Goal: Information Seeking & Learning: Learn about a topic

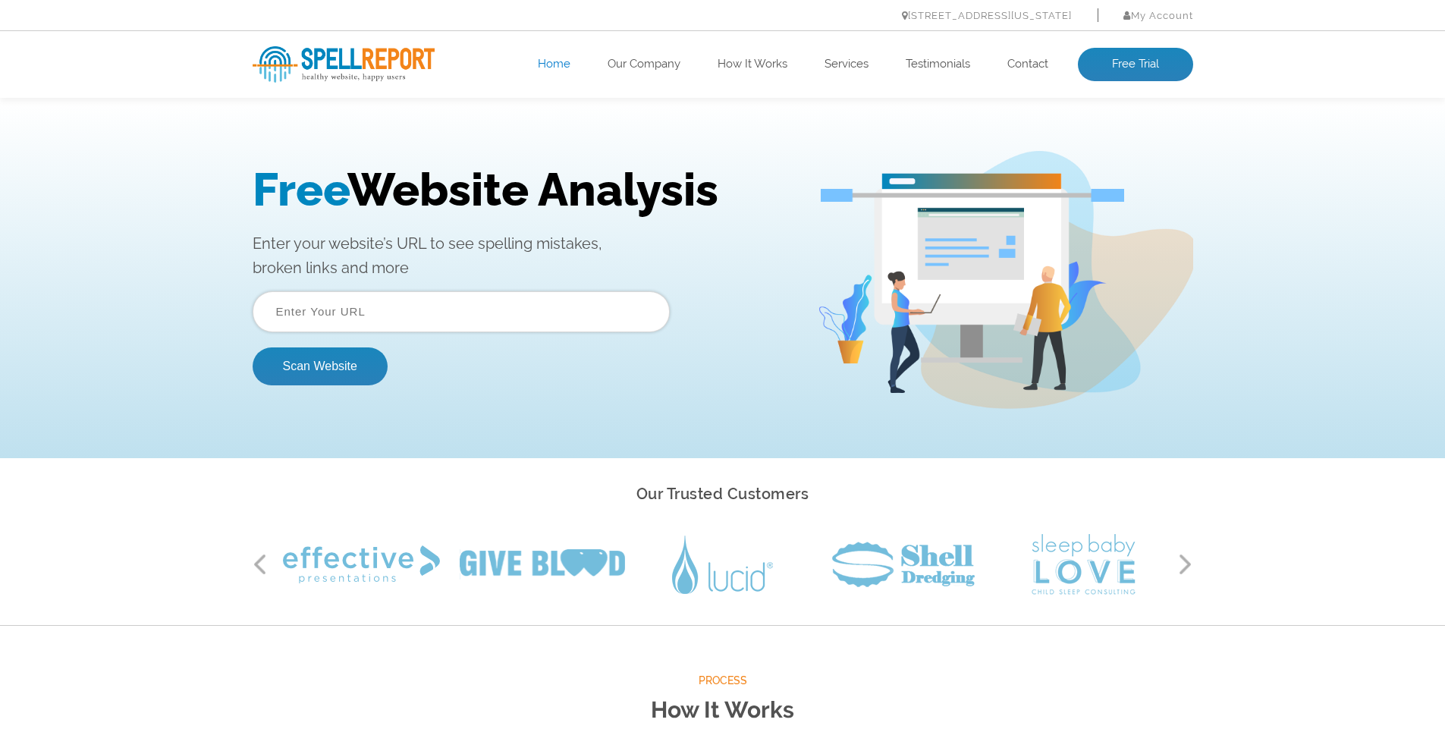
click at [1184, 563] on button "Next" at bounding box center [1185, 564] width 15 height 23
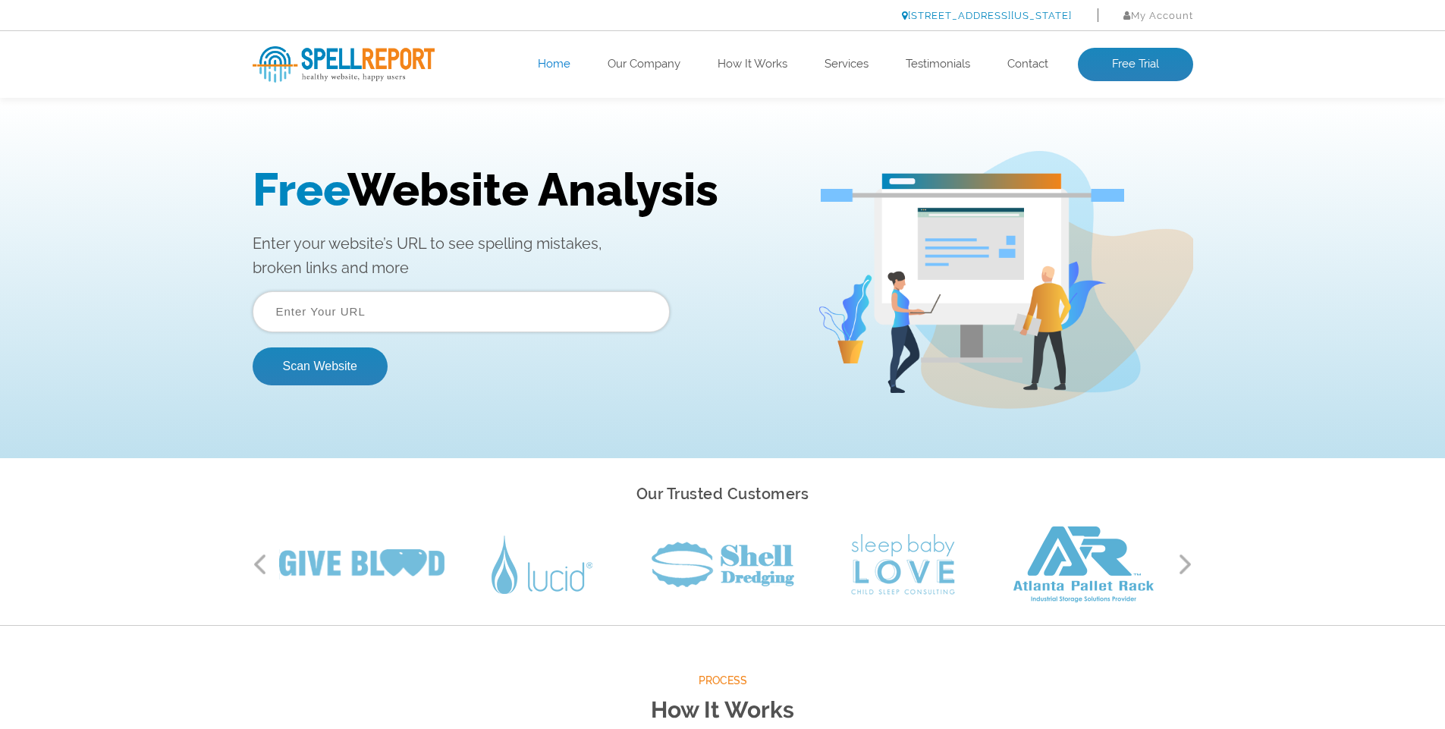
click at [947, 17] on link "[STREET_ADDRESS][US_STATE]" at bounding box center [987, 15] width 170 height 11
click at [648, 66] on link "Our Company" at bounding box center [643, 64] width 73 height 15
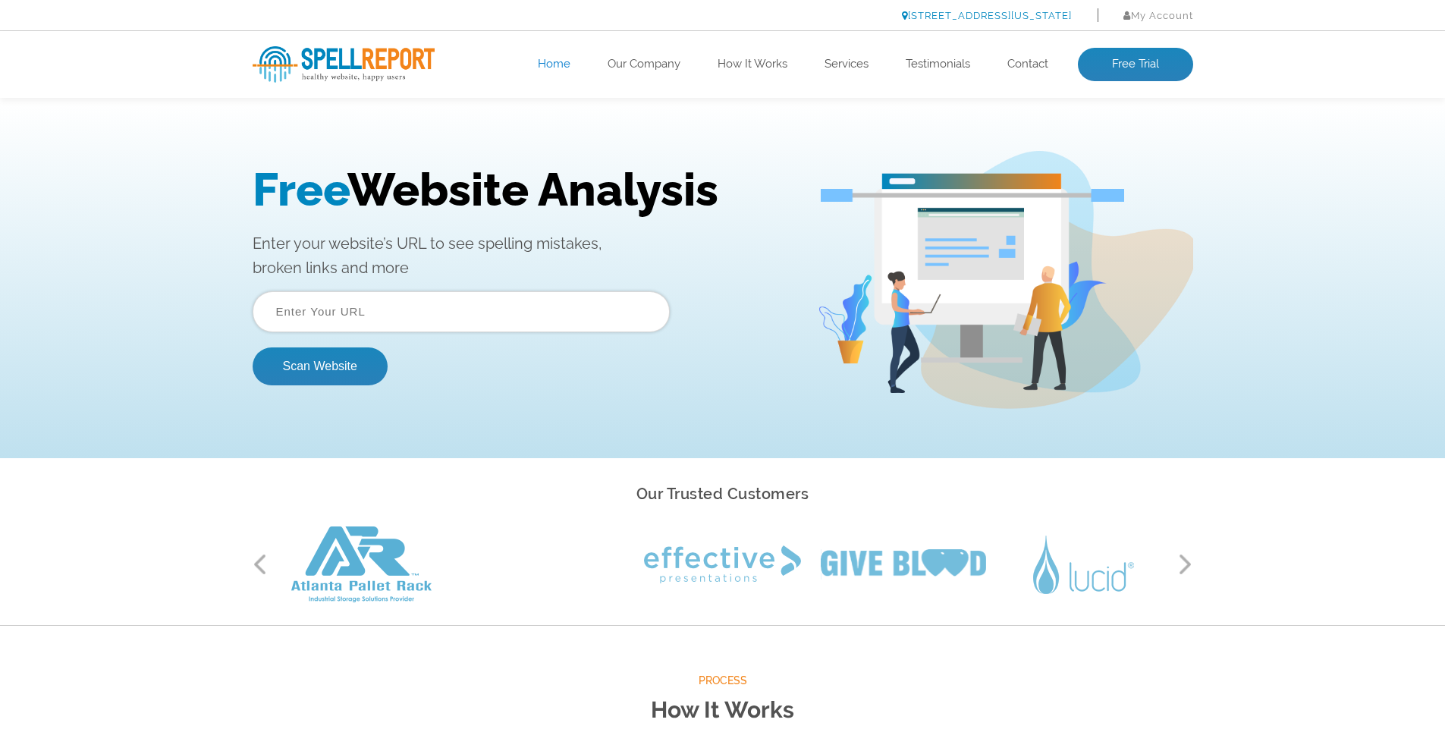
click at [930, 14] on link "[STREET_ADDRESS][US_STATE]" at bounding box center [987, 15] width 170 height 11
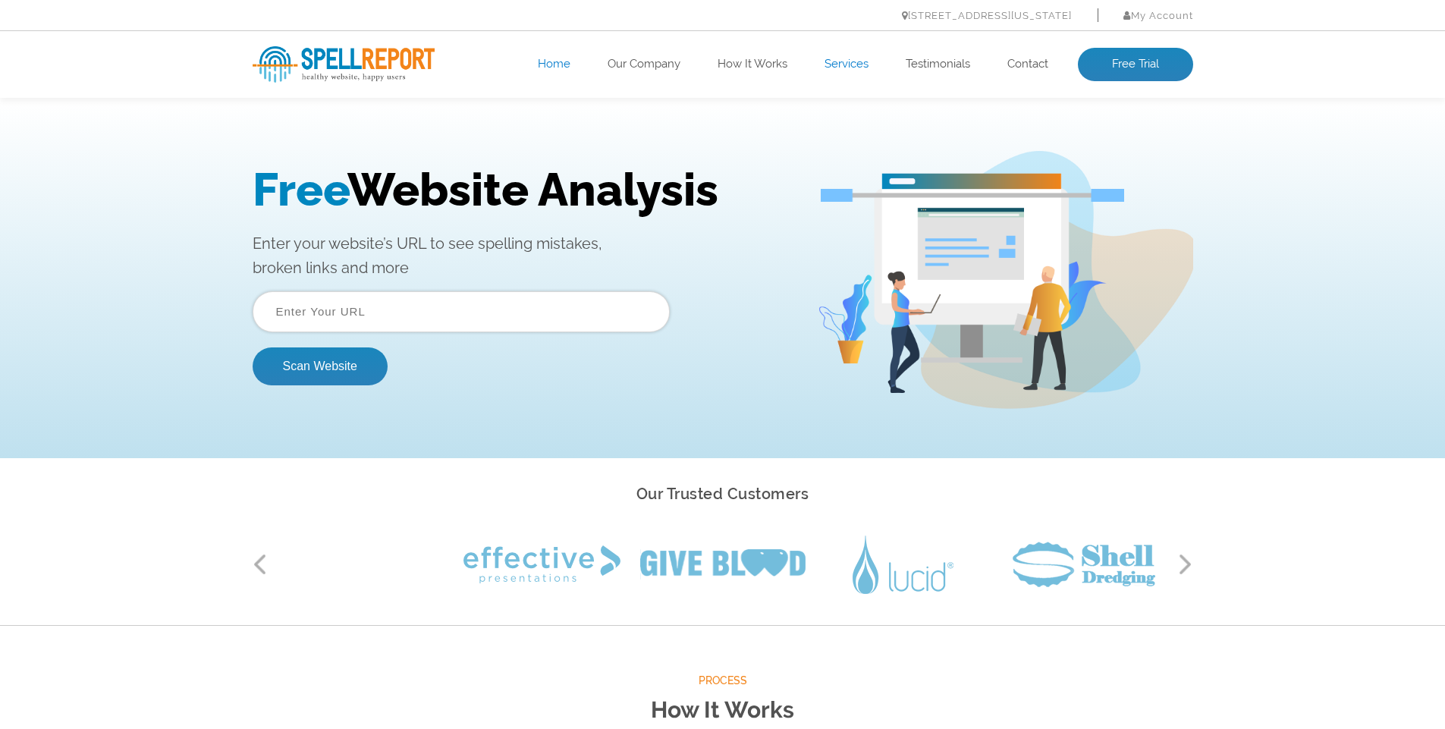
click at [843, 68] on link "Services" at bounding box center [846, 64] width 44 height 15
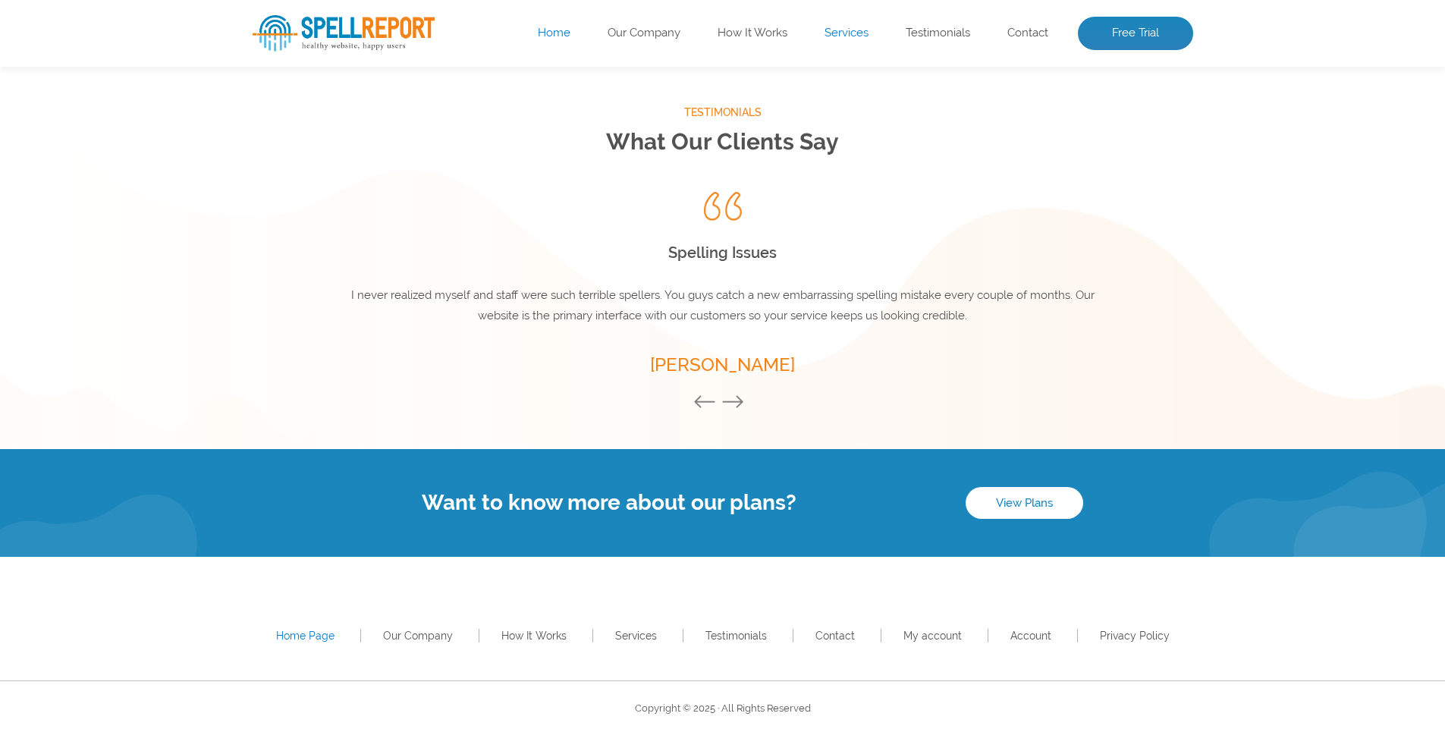
scroll to position [2004, 0]
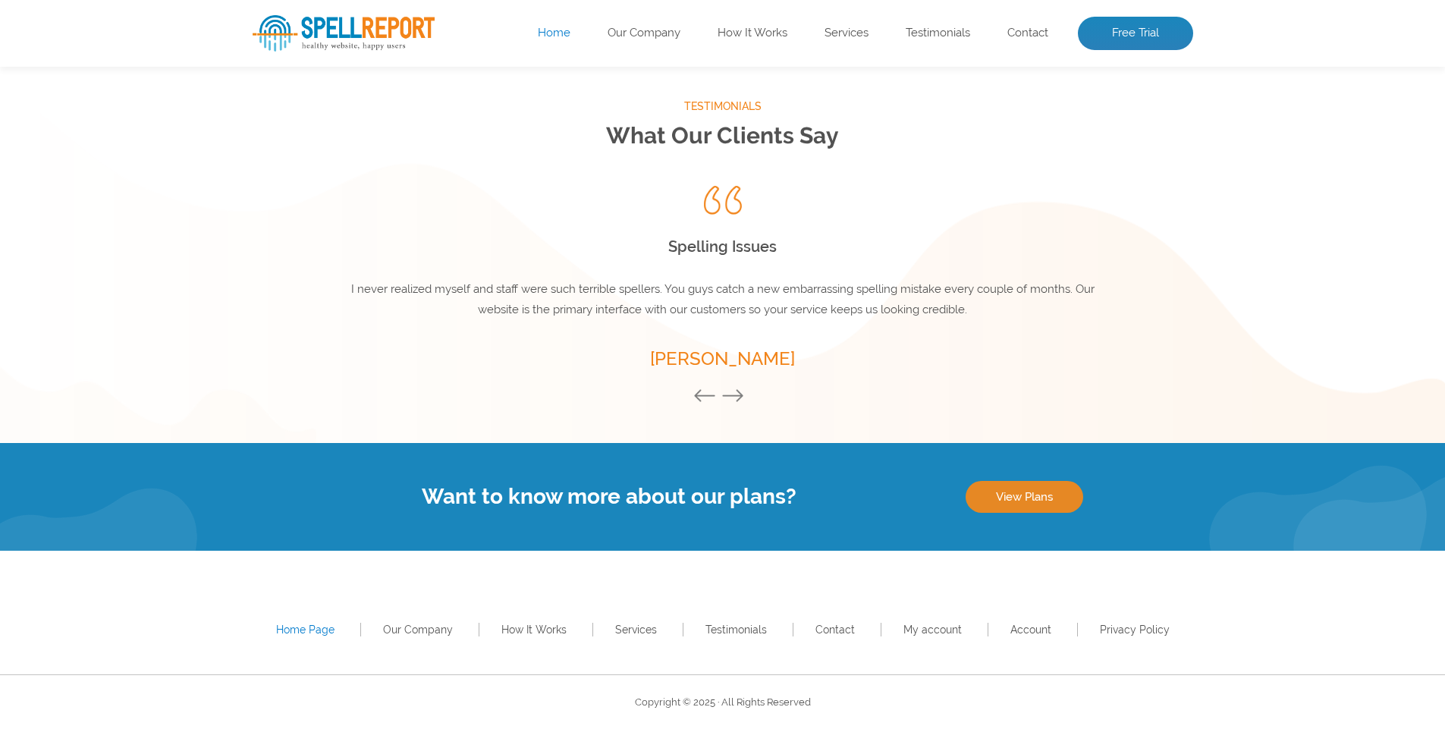
click at [1033, 509] on link "View Plans" at bounding box center [1024, 497] width 118 height 32
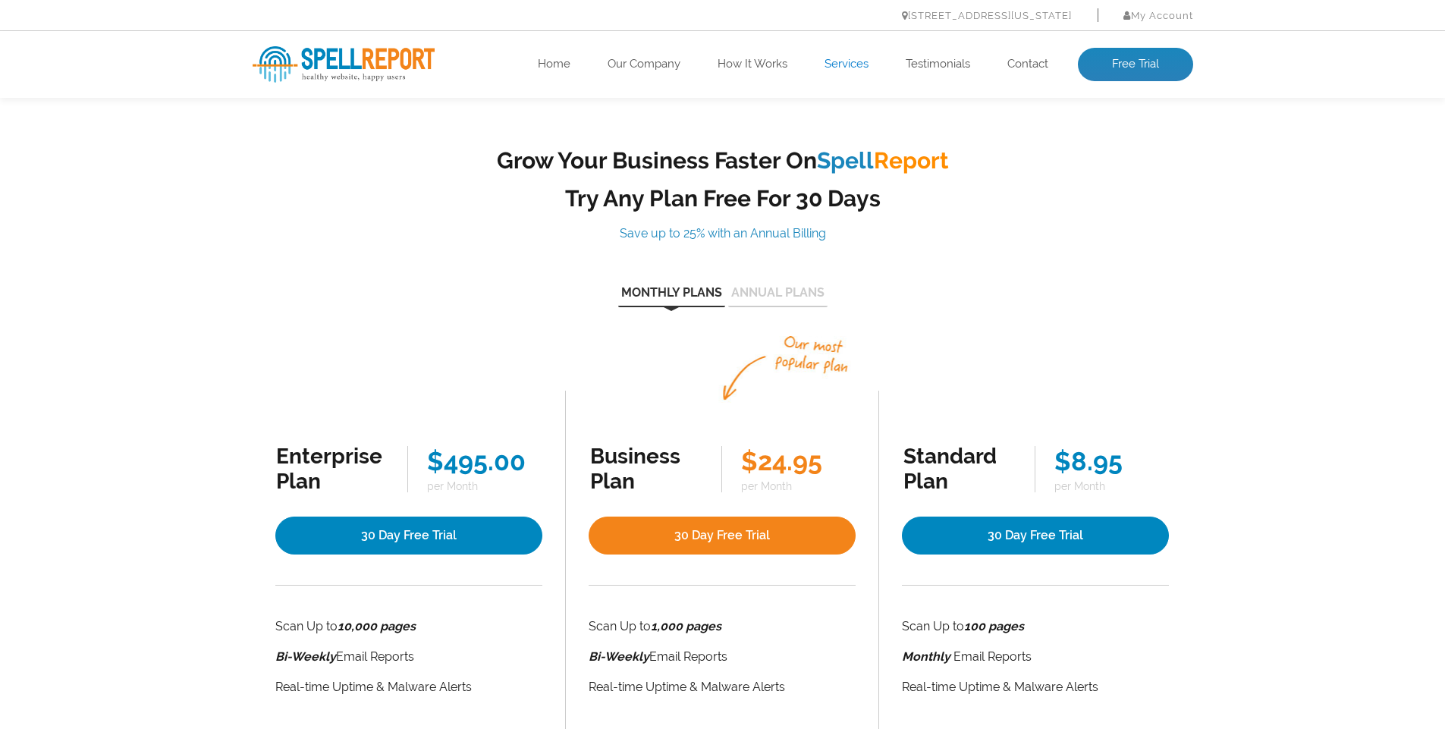
click at [848, 58] on link "Services" at bounding box center [846, 64] width 44 height 15
click at [765, 67] on link "How It Works" at bounding box center [752, 64] width 70 height 15
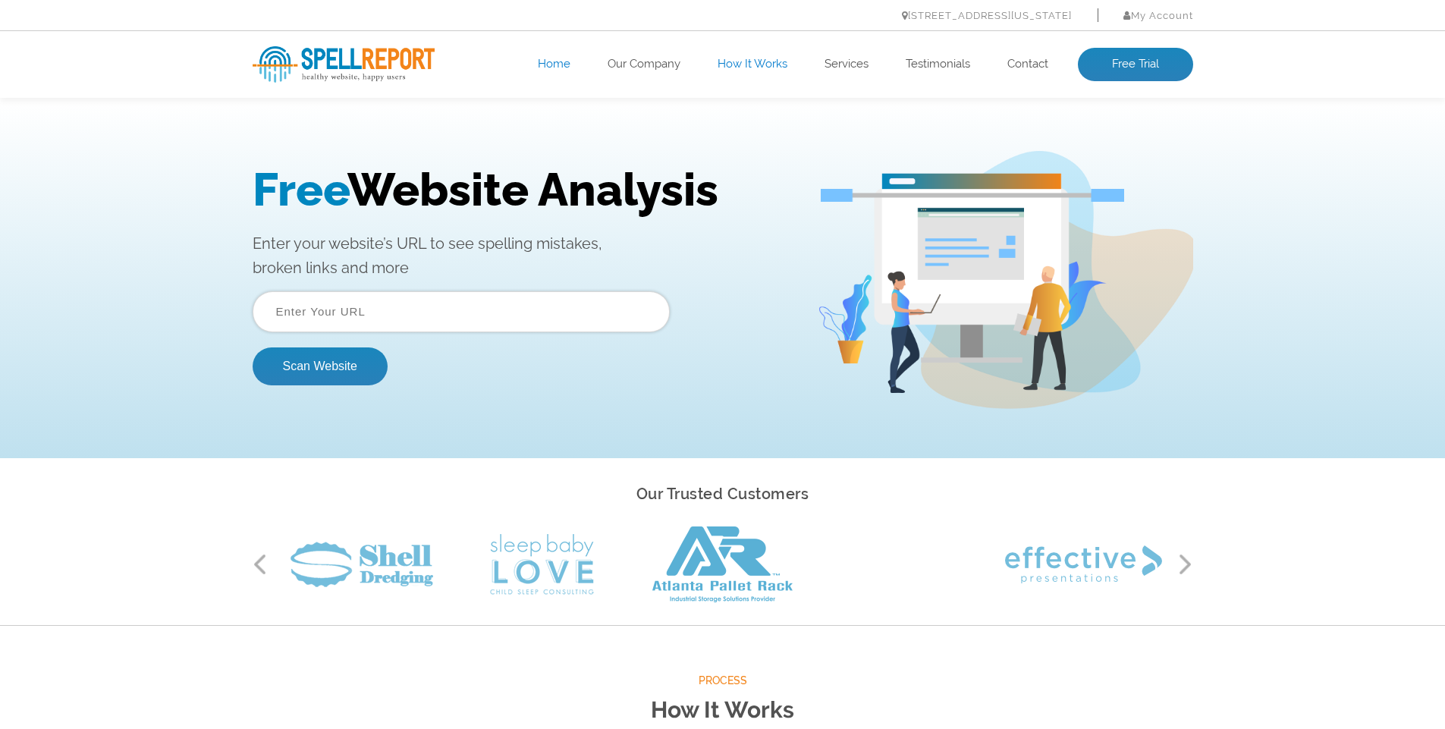
click at [413, 311] on input "text" at bounding box center [461, 311] width 417 height 41
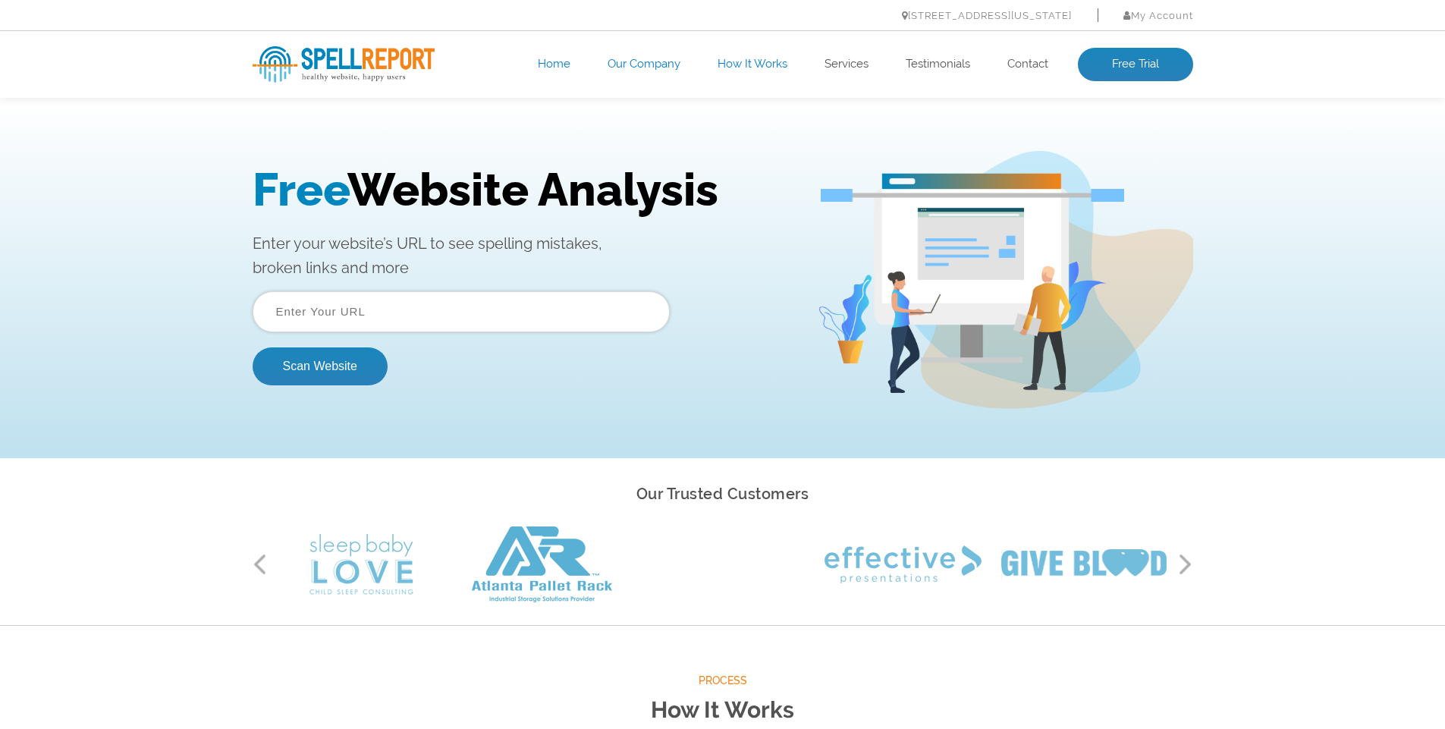
click at [644, 71] on link "Our Company" at bounding box center [643, 64] width 73 height 15
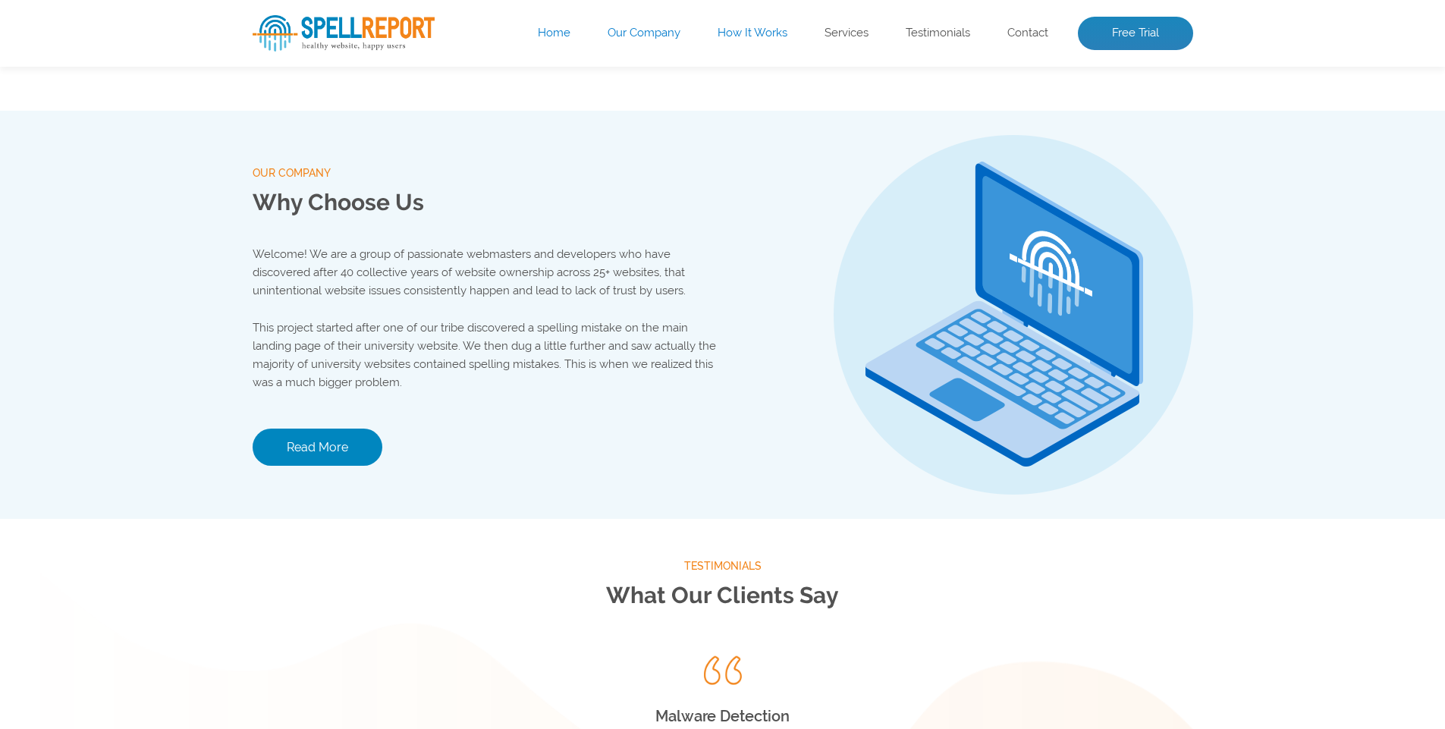
scroll to position [1591, 0]
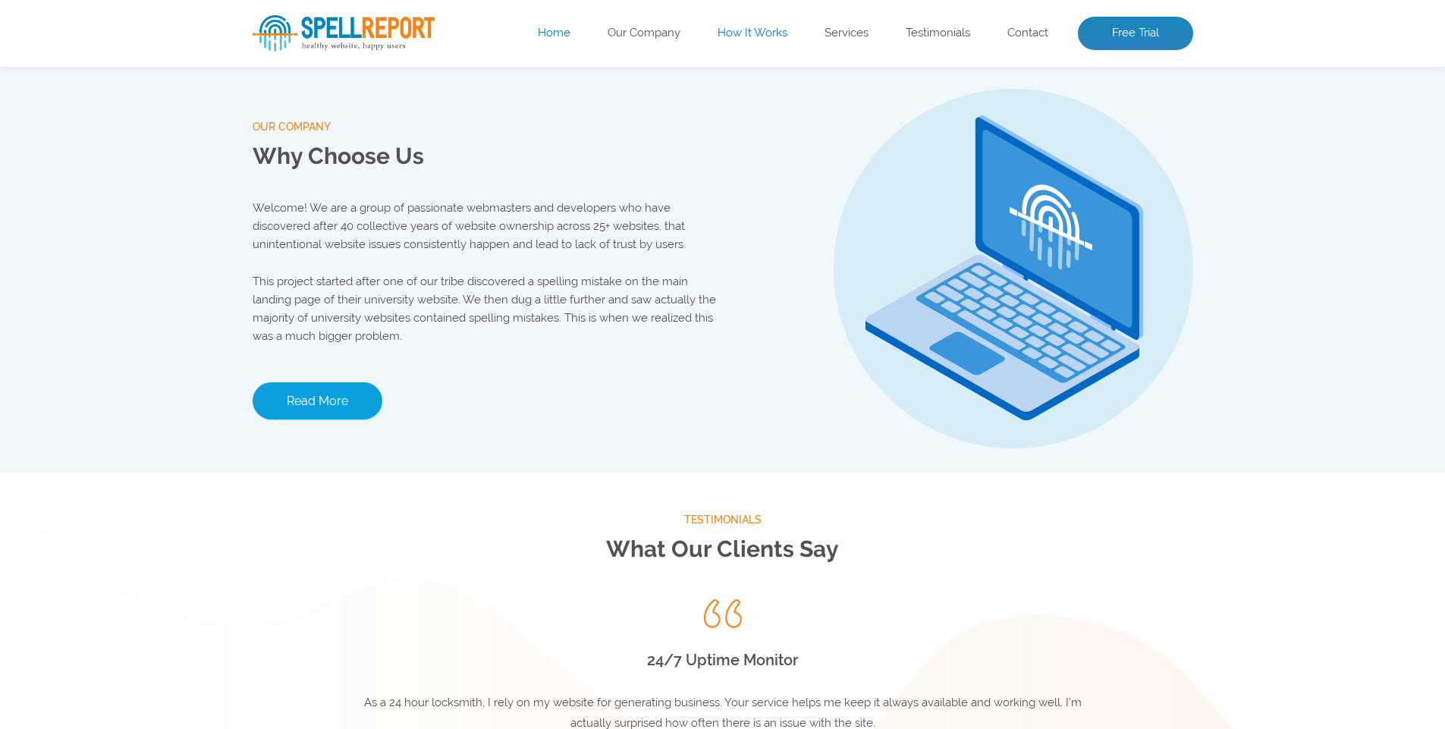
click at [334, 399] on link "Read More" at bounding box center [318, 400] width 130 height 37
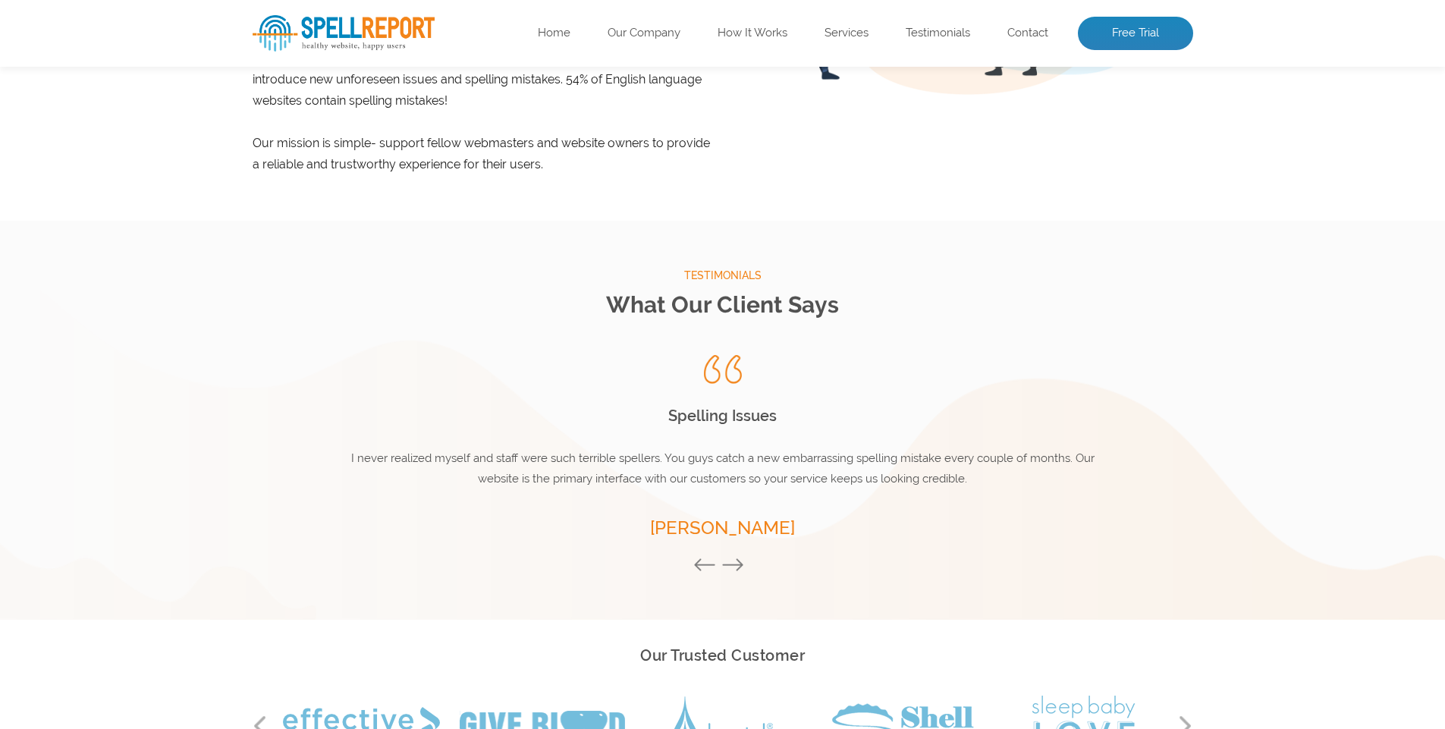
scroll to position [981, 0]
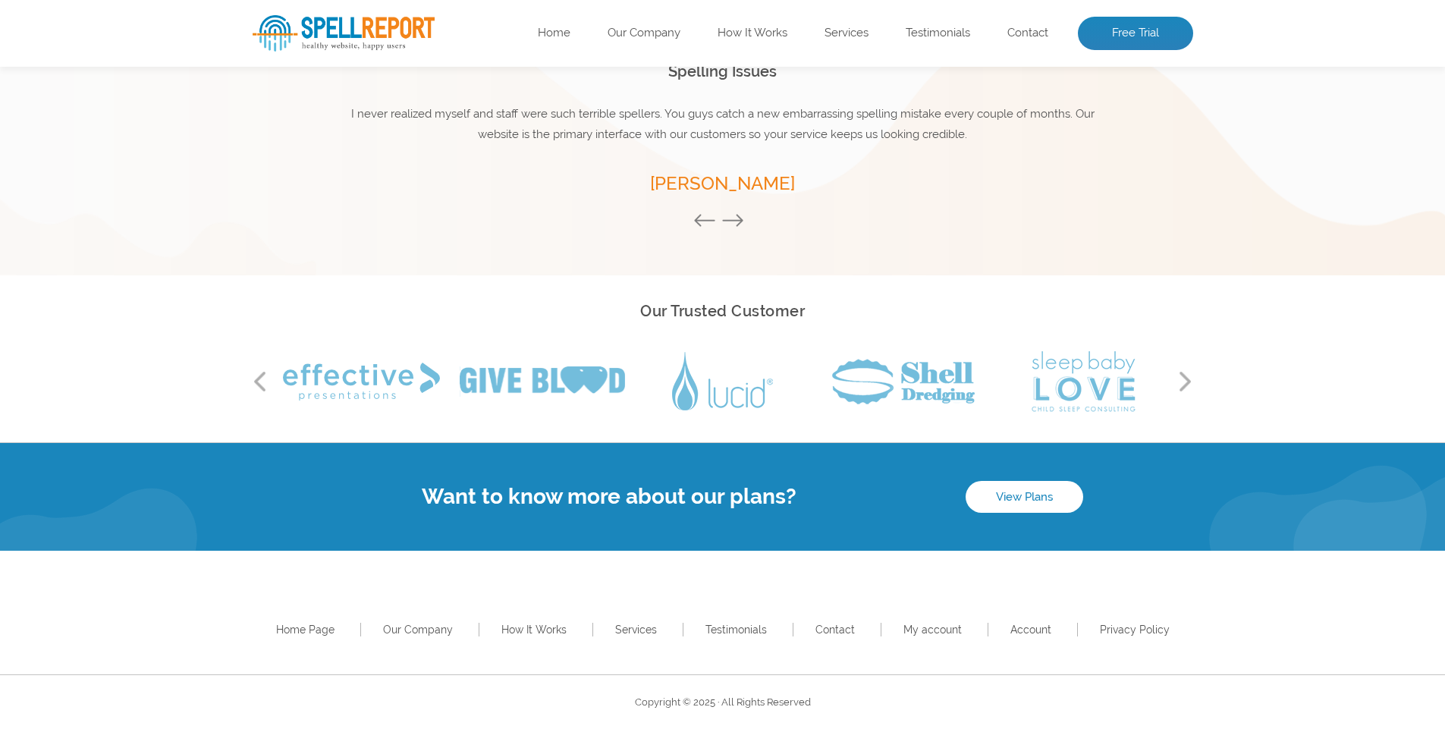
click at [1190, 380] on button "Next" at bounding box center [1185, 381] width 15 height 23
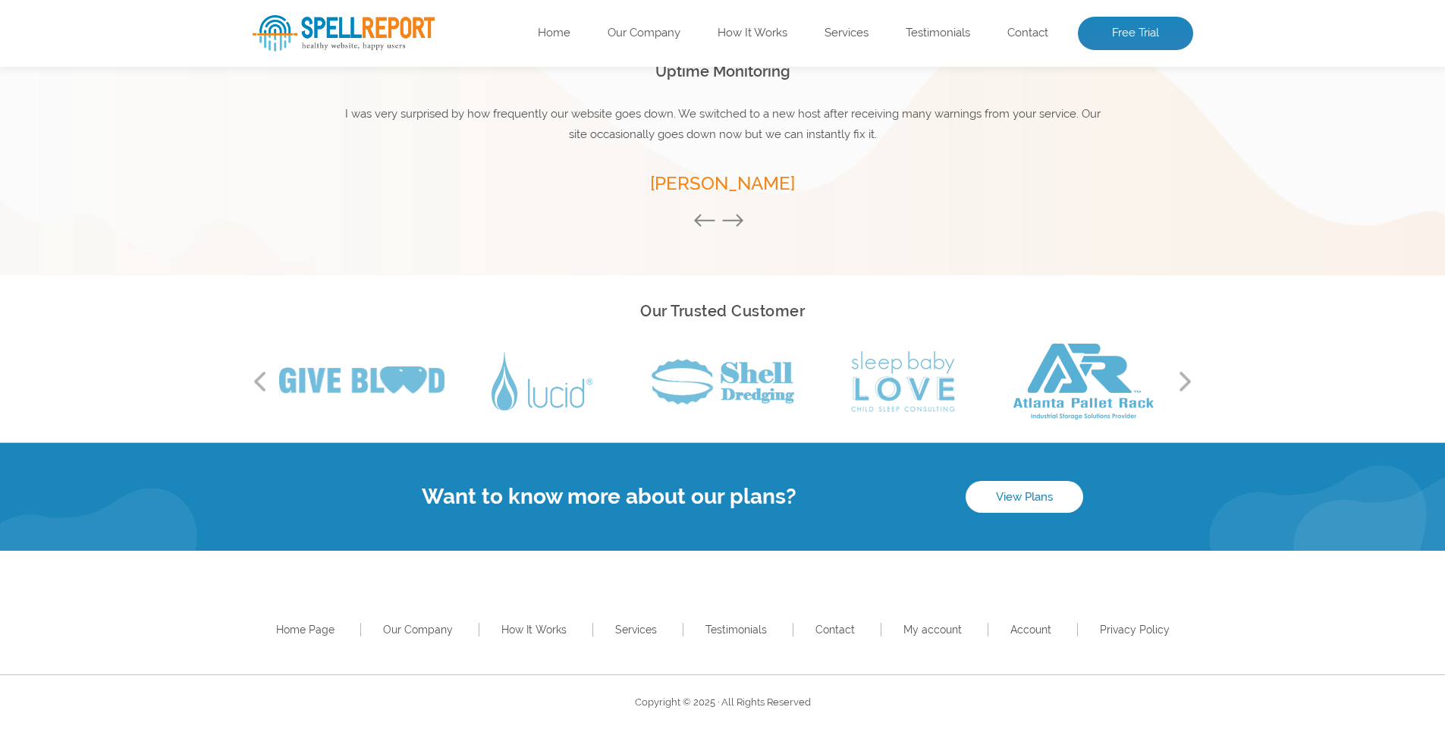
click at [1190, 380] on button "Next" at bounding box center [1185, 381] width 15 height 23
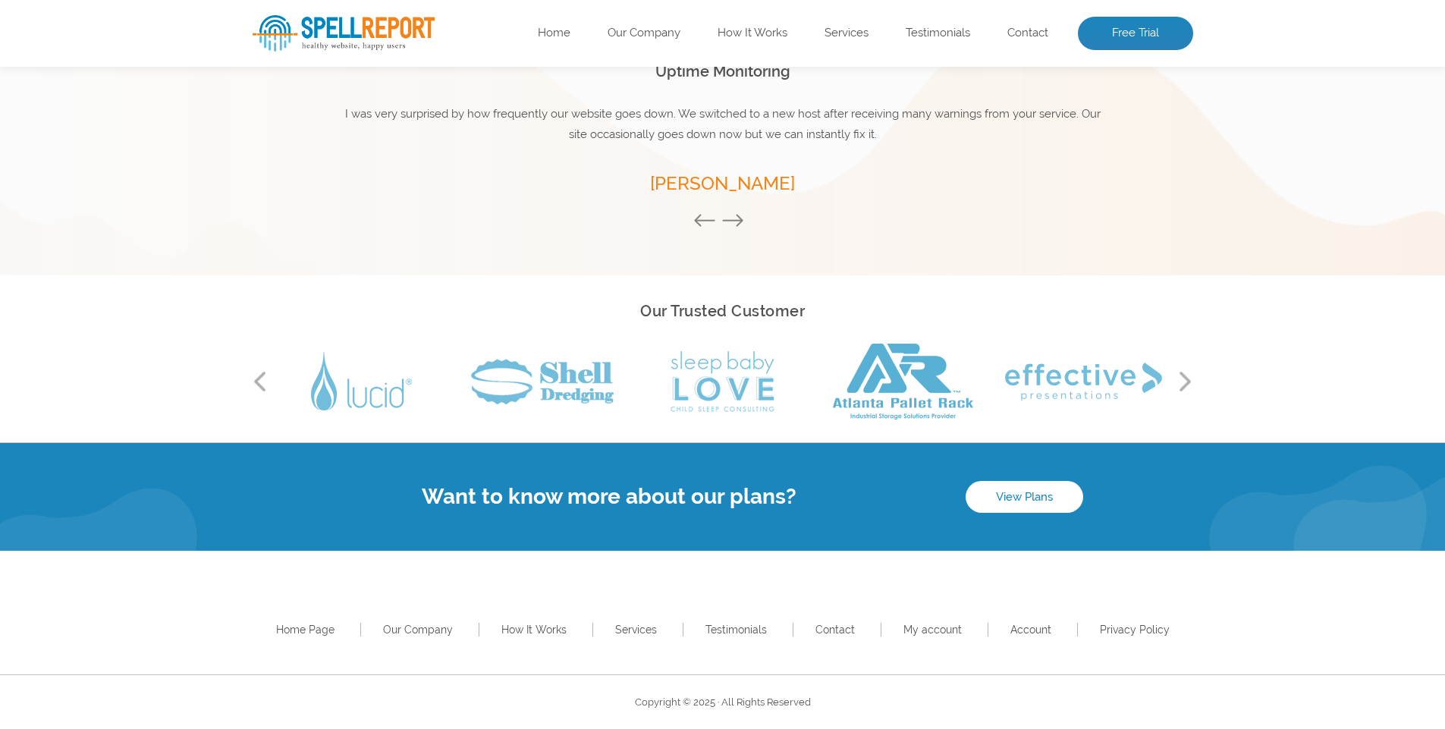
click at [1190, 380] on button "Next" at bounding box center [1185, 381] width 15 height 23
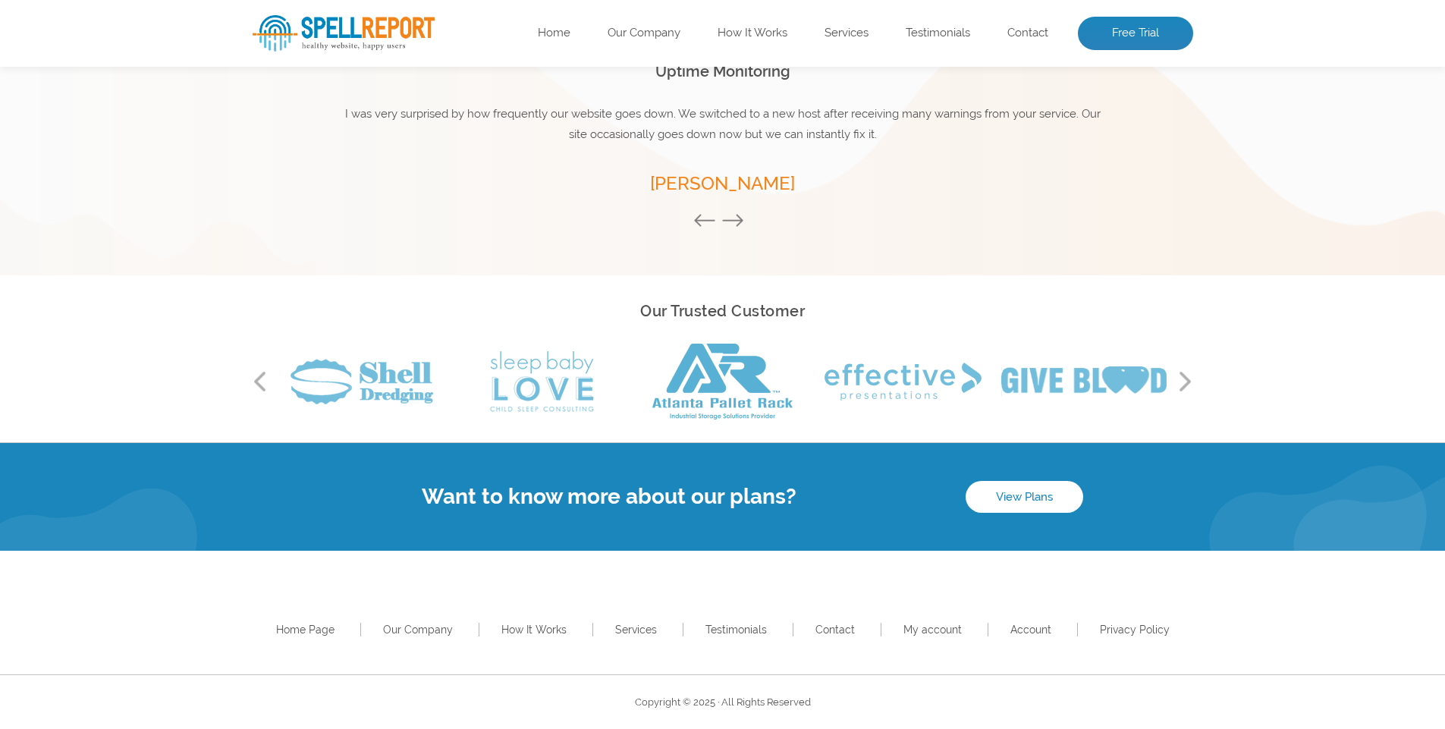
click at [1190, 380] on button "Next" at bounding box center [1185, 381] width 15 height 23
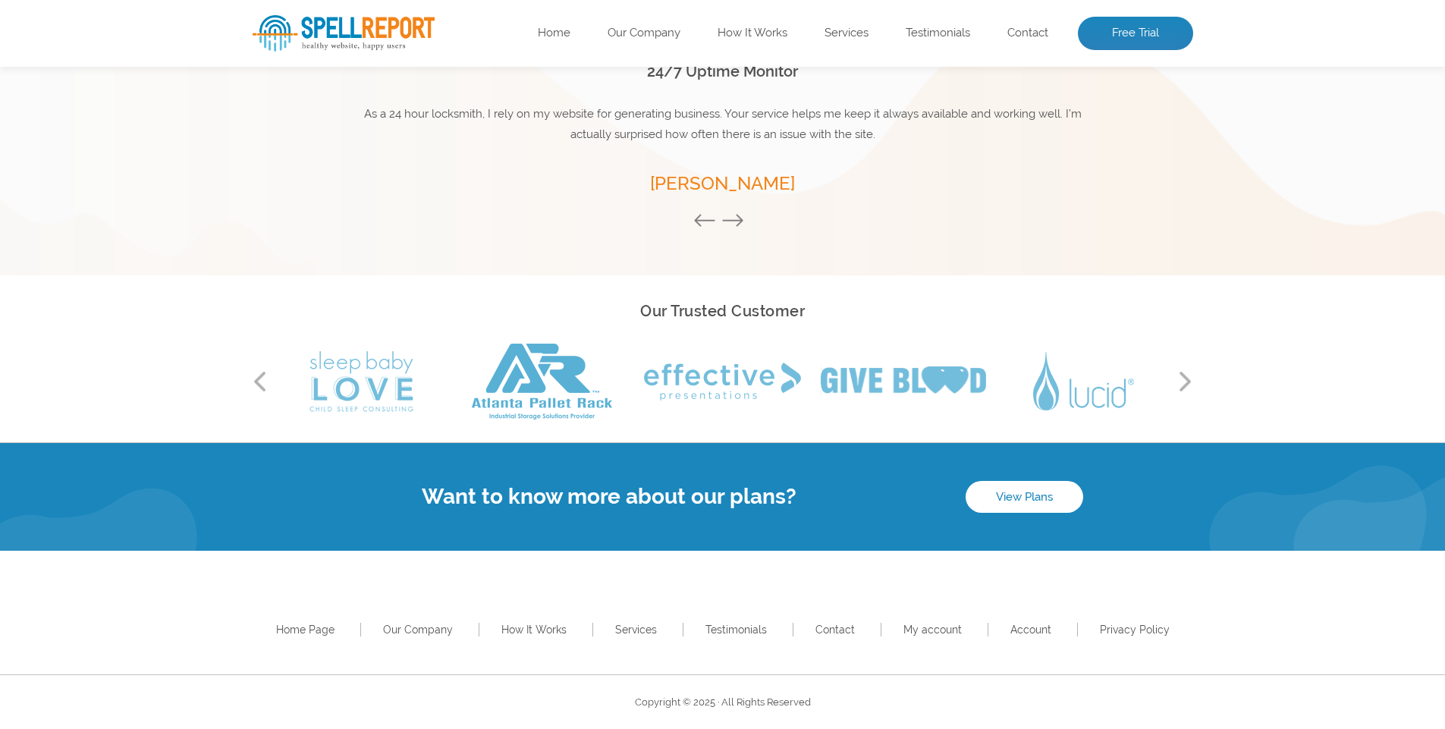
click at [1190, 380] on button "Next" at bounding box center [1185, 381] width 15 height 23
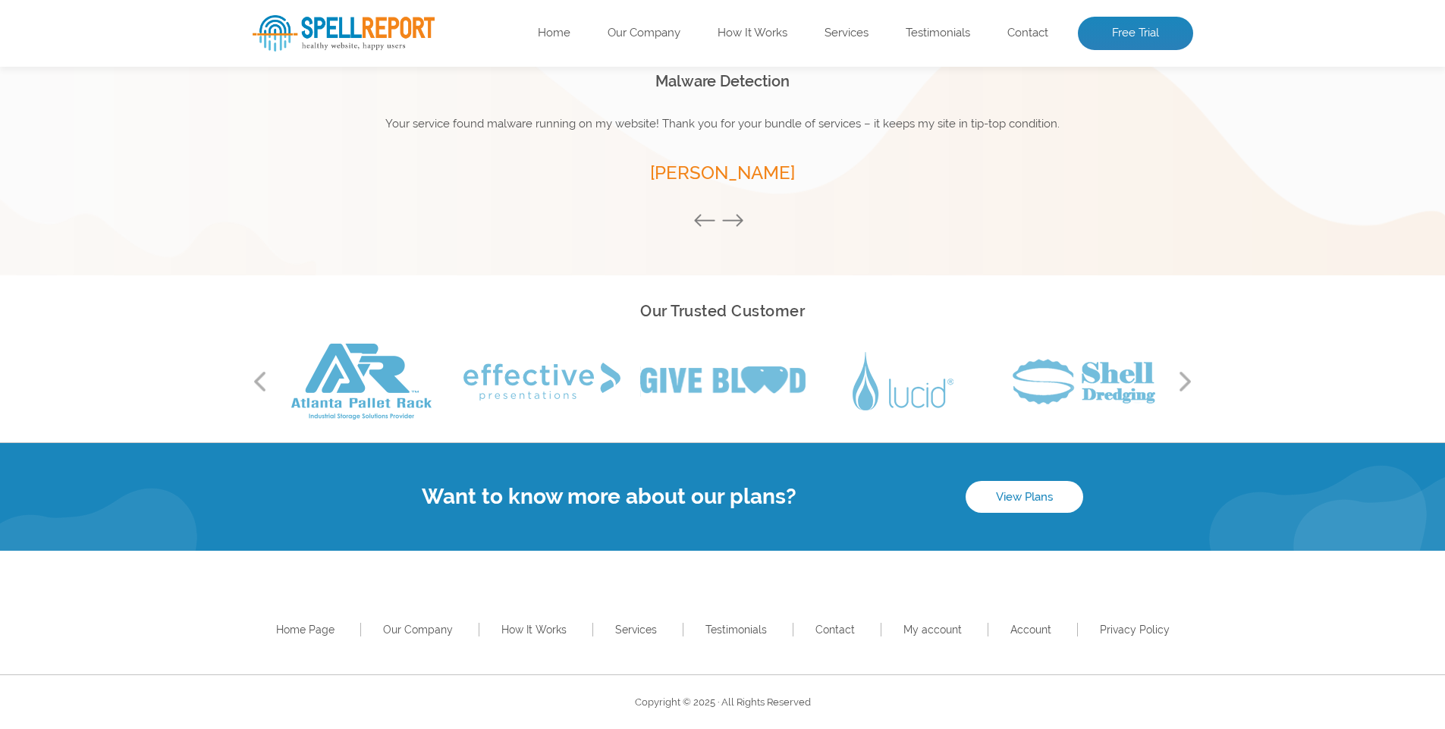
click at [1176, 378] on div "Previous Next" at bounding box center [723, 382] width 940 height 76
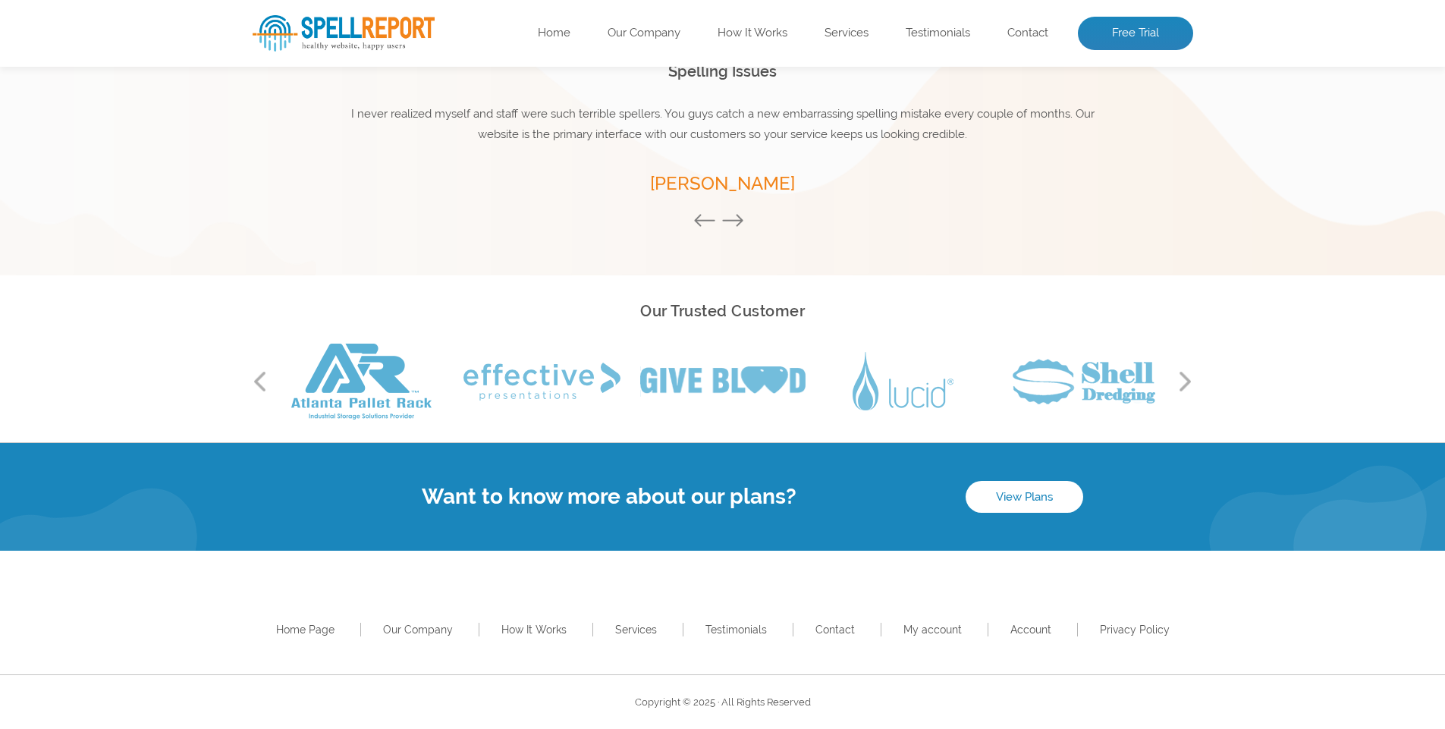
click at [1188, 380] on button "Next" at bounding box center [1185, 381] width 15 height 23
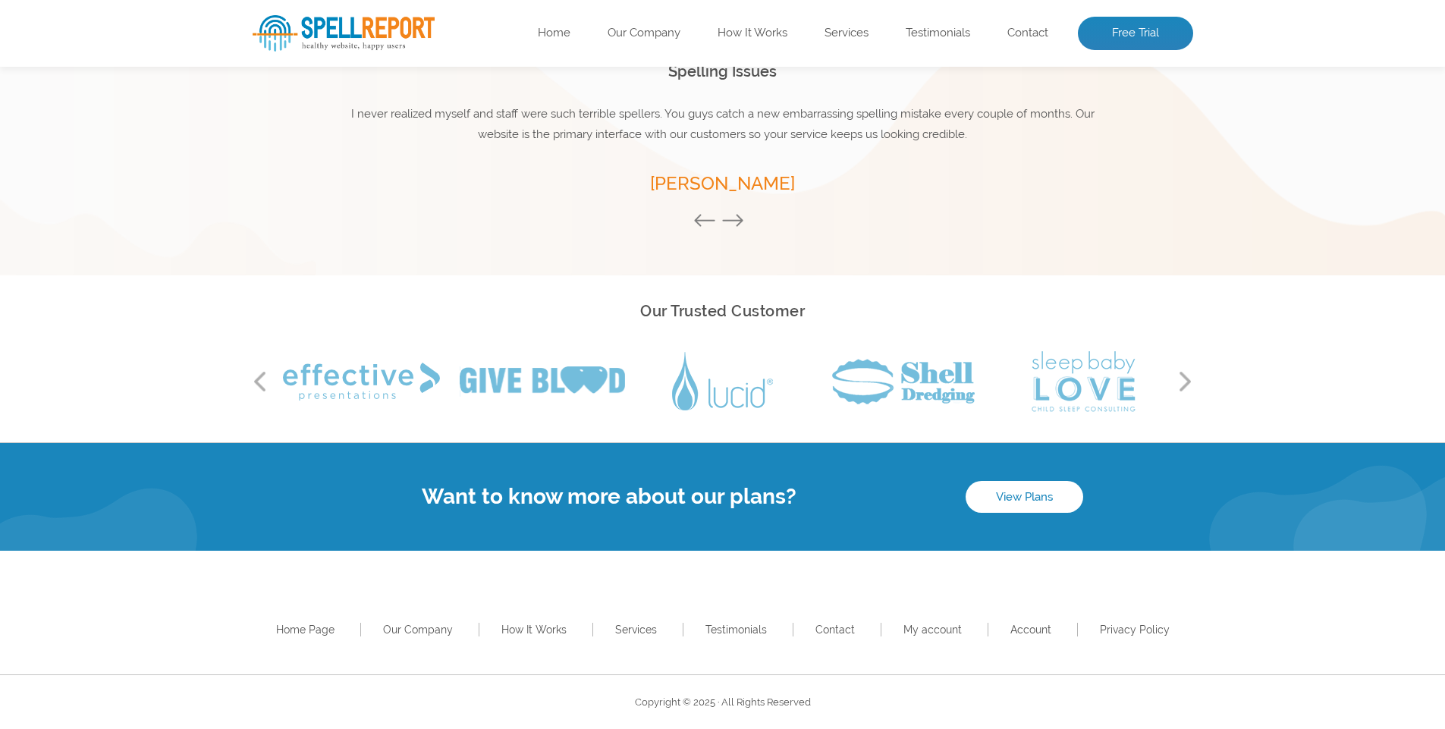
click at [1178, 382] on button "Next" at bounding box center [1185, 381] width 15 height 23
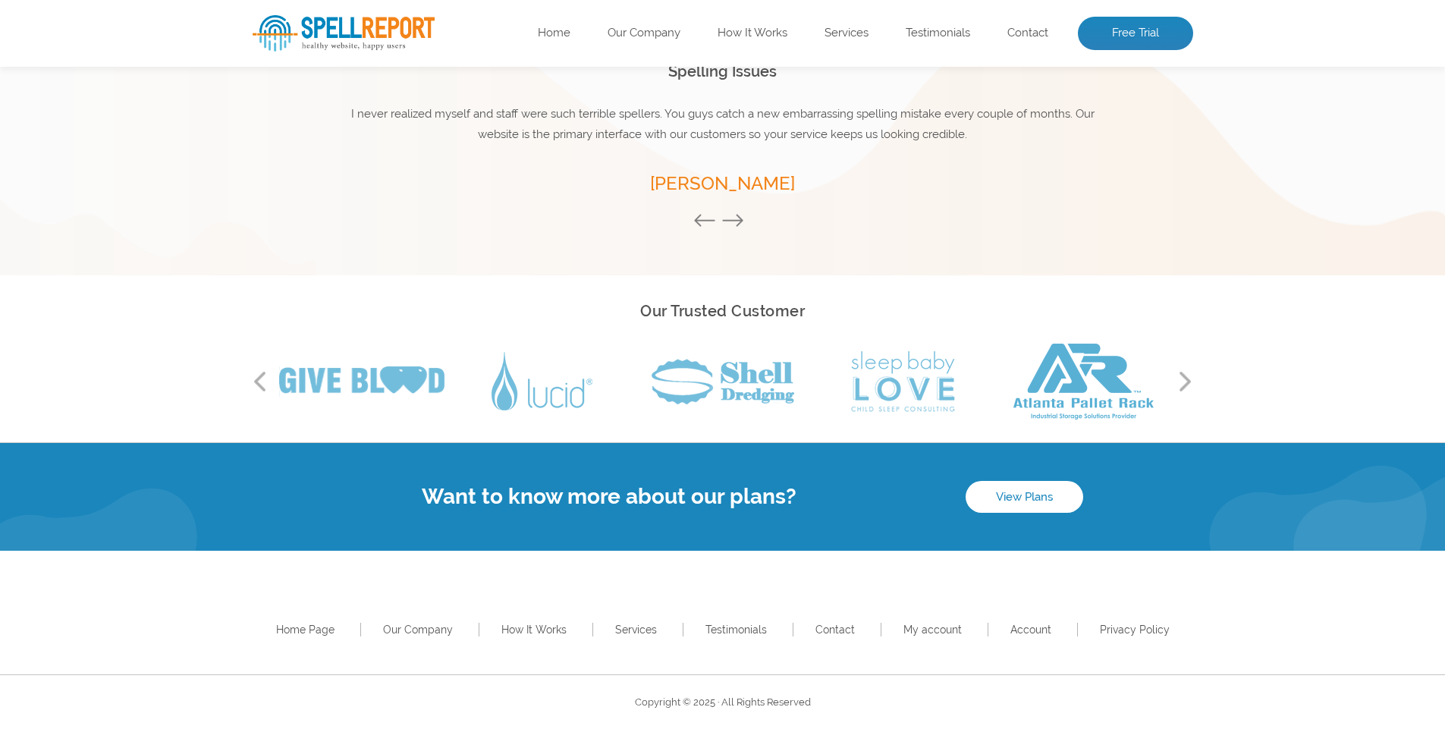
click at [1178, 382] on button "Next" at bounding box center [1185, 381] width 15 height 23
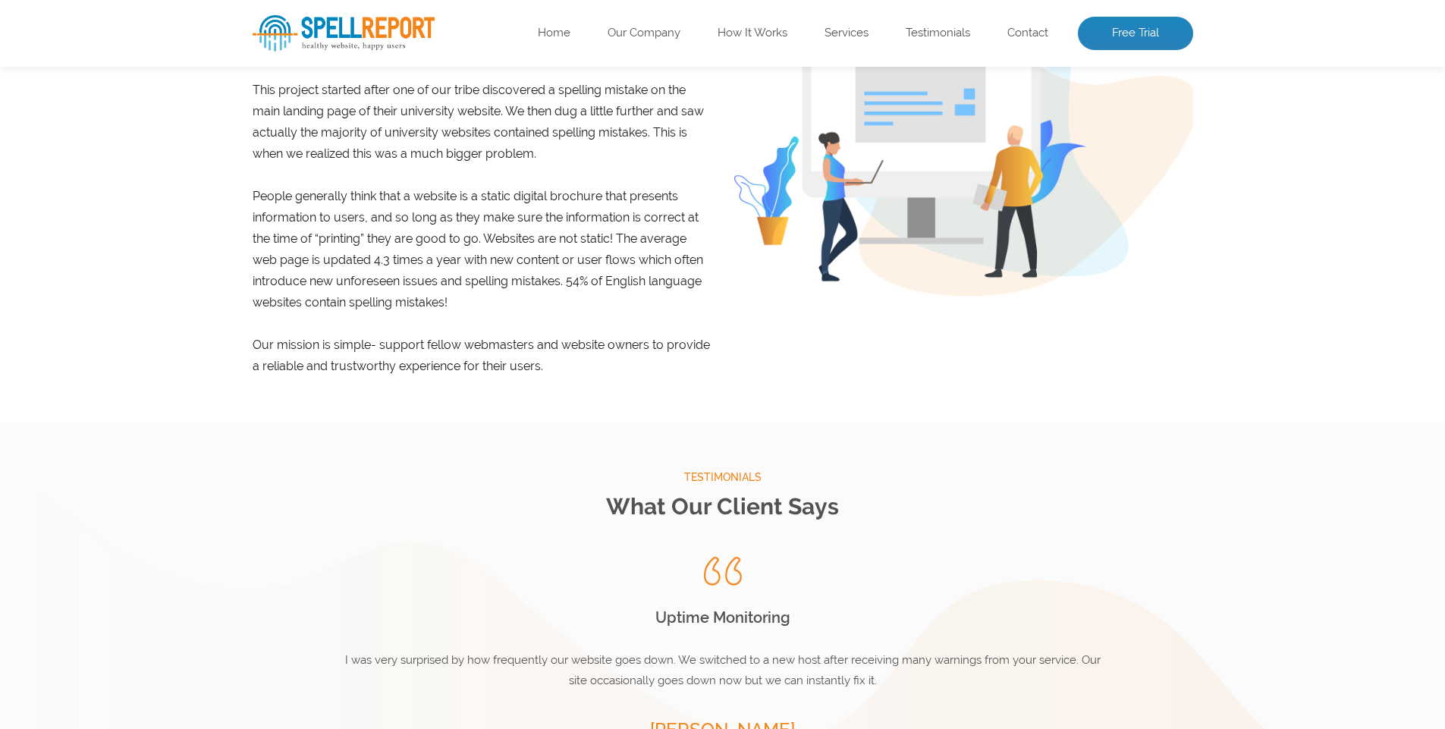
scroll to position [0, 0]
